Goal: Transaction & Acquisition: Purchase product/service

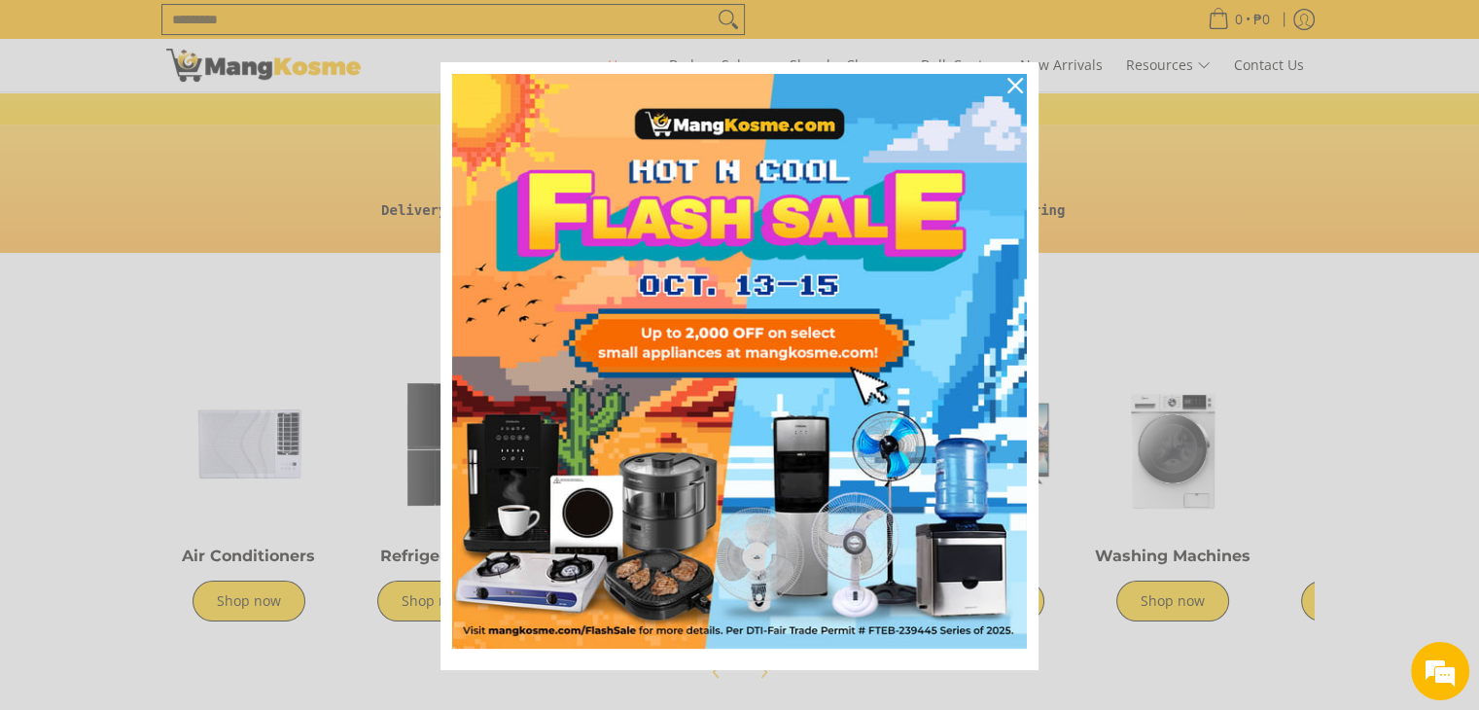
scroll to position [0, 773]
click at [1008, 86] on icon "close icon" at bounding box center [1016, 86] width 16 height 16
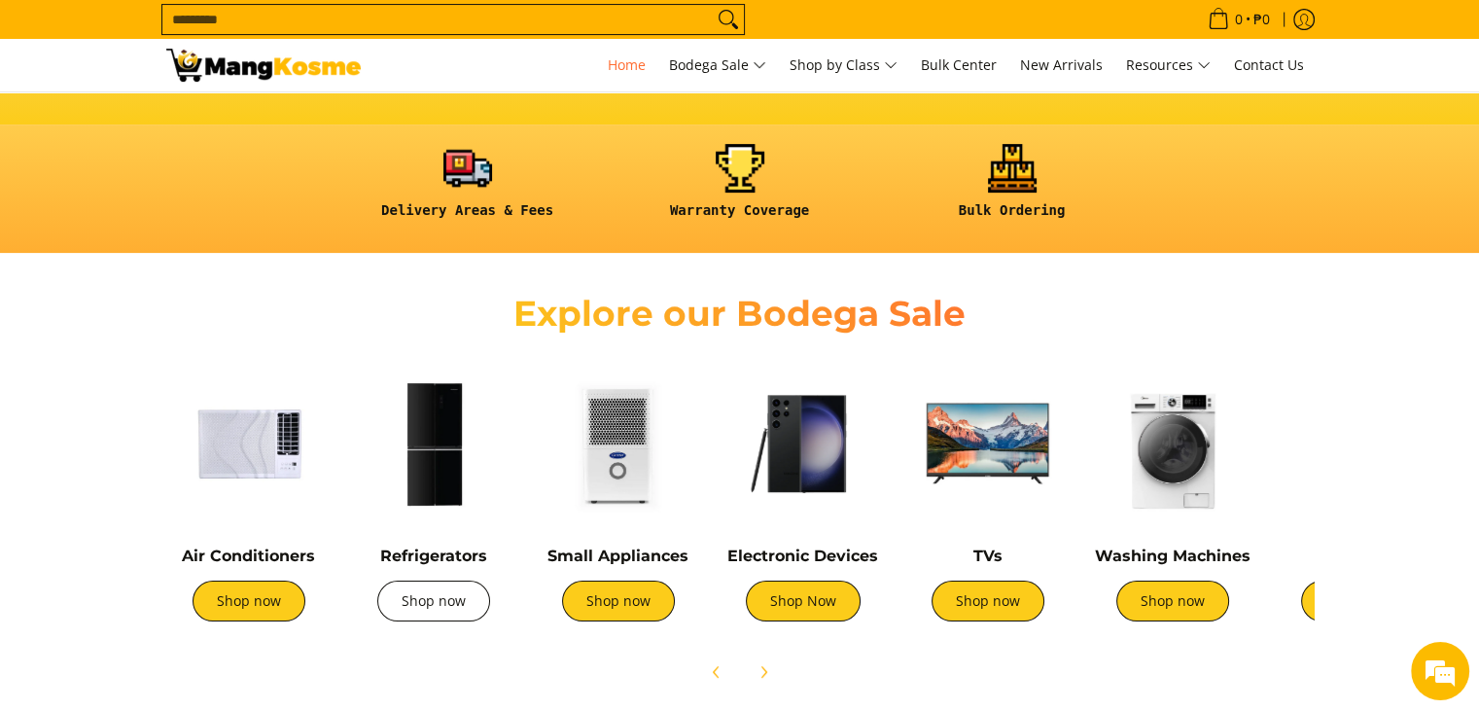
click at [420, 601] on link "Shop now" at bounding box center [433, 601] width 113 height 41
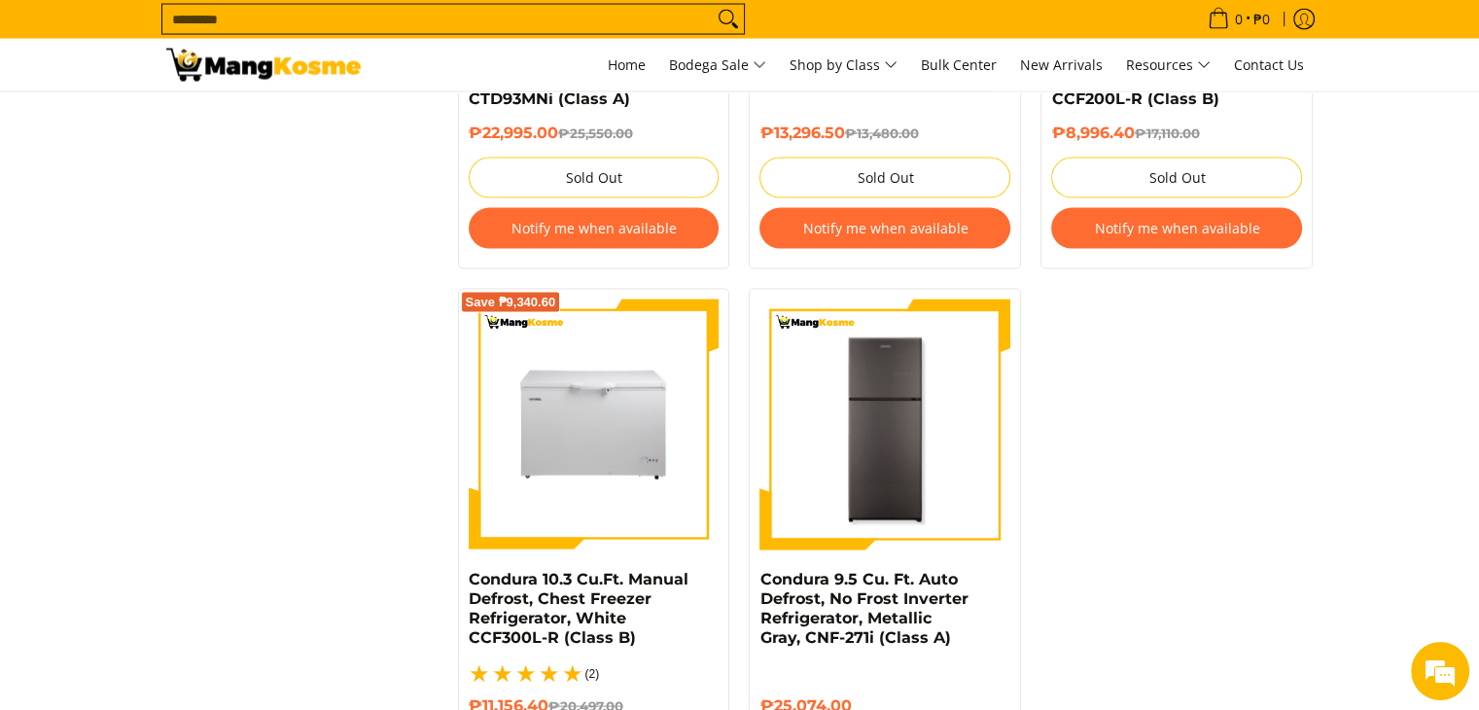
scroll to position [4376, 0]
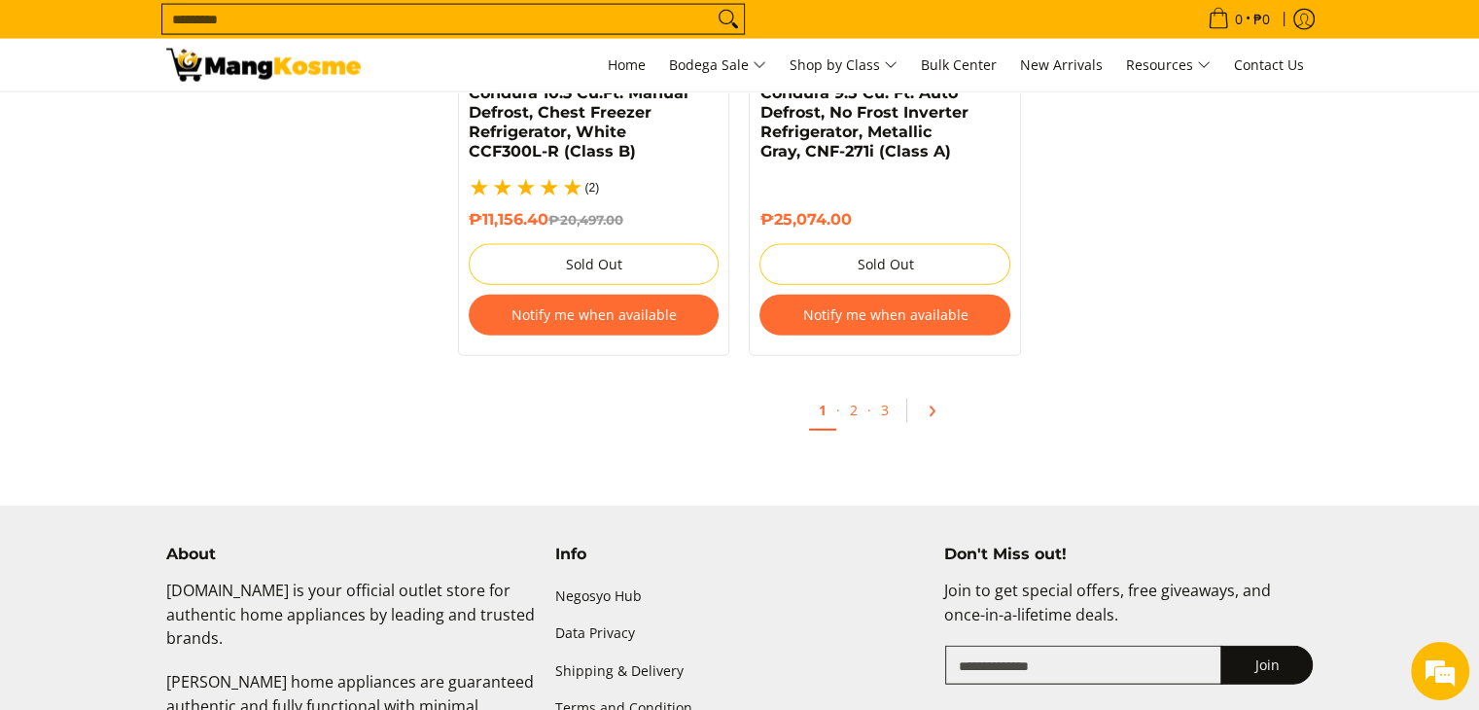
click at [920, 395] on link "Pagination" at bounding box center [938, 411] width 47 height 33
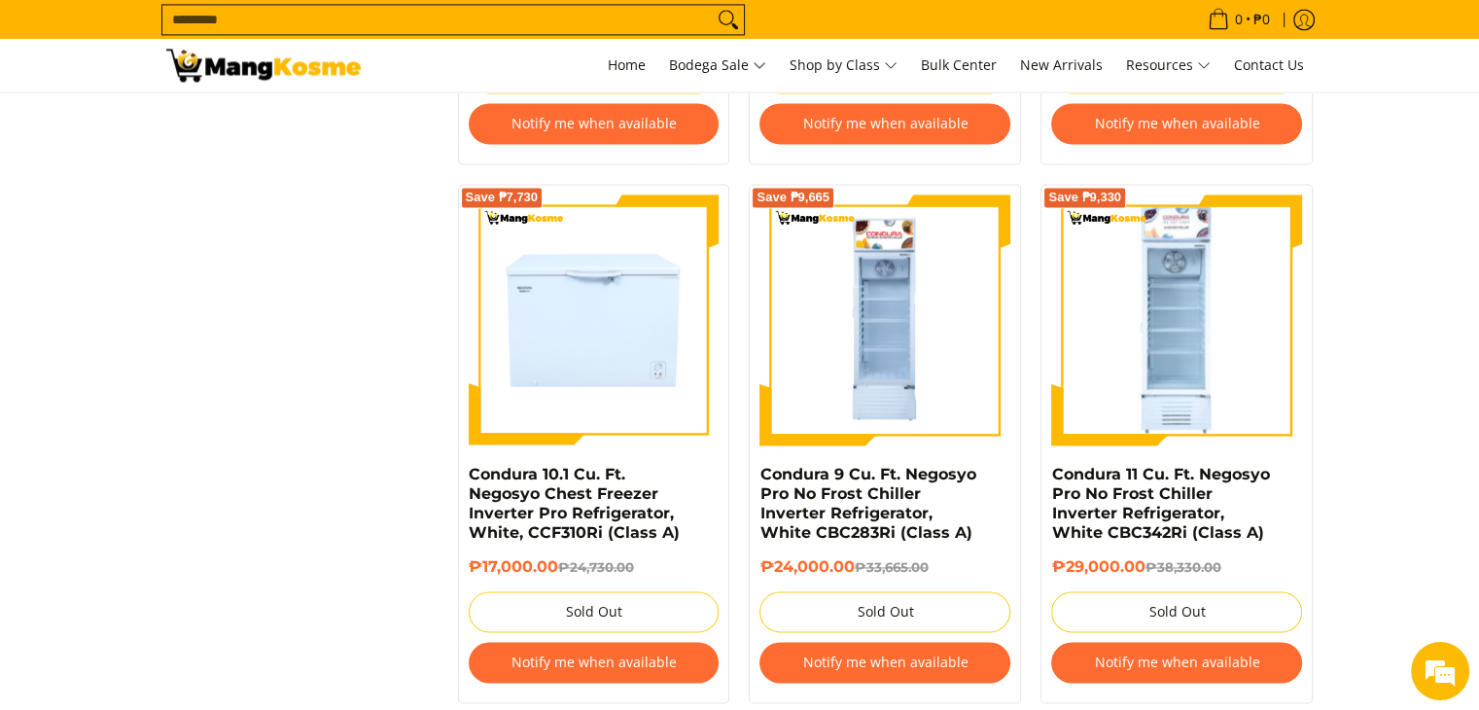
scroll to position [3404, 0]
